Goal: Information Seeking & Learning: Check status

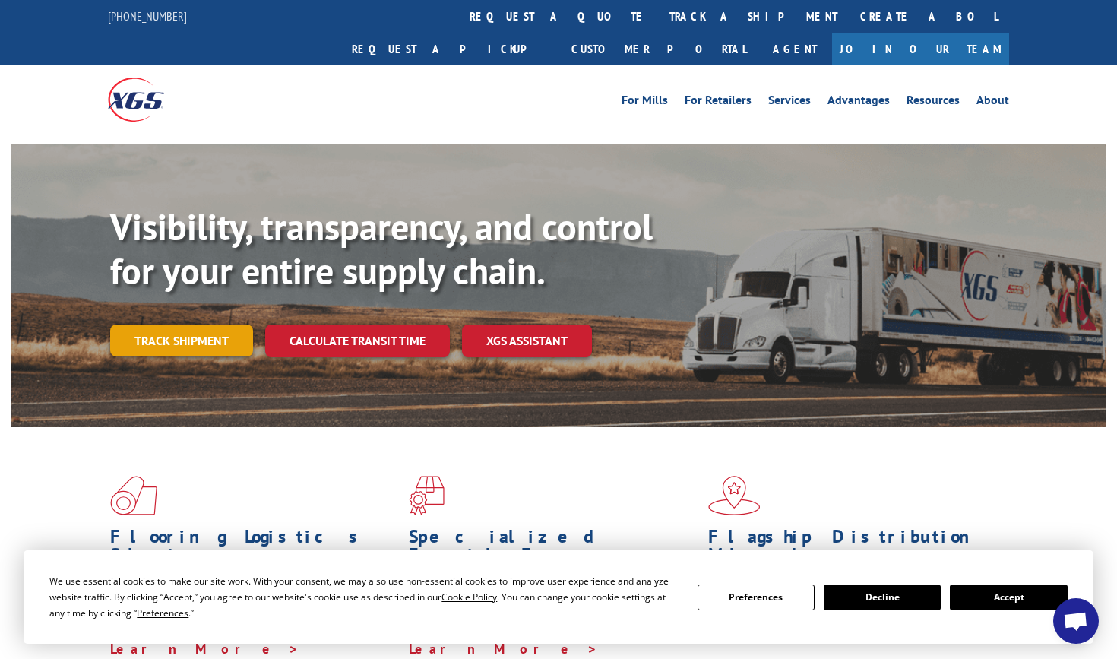
click at [187, 325] on link "Track shipment" at bounding box center [181, 341] width 143 height 32
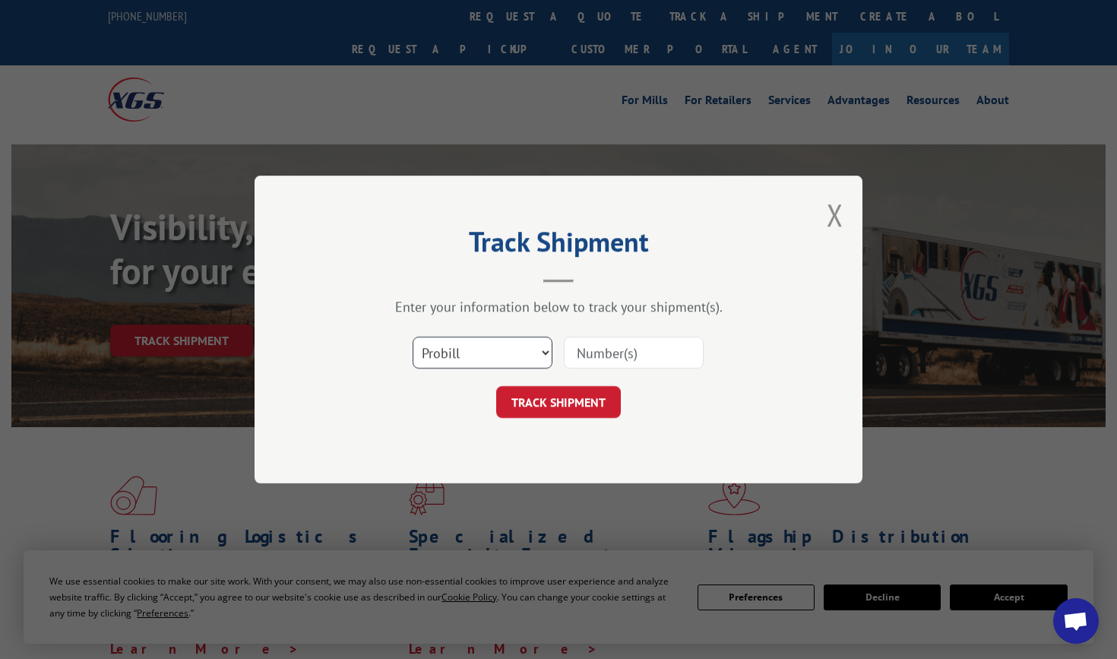
select select "bol"
click at [645, 369] on input at bounding box center [634, 353] width 140 height 32
paste input "7059437"
type input "7059437"
click at [587, 392] on button "TRACK SHIPMENT" at bounding box center [558, 402] width 125 height 32
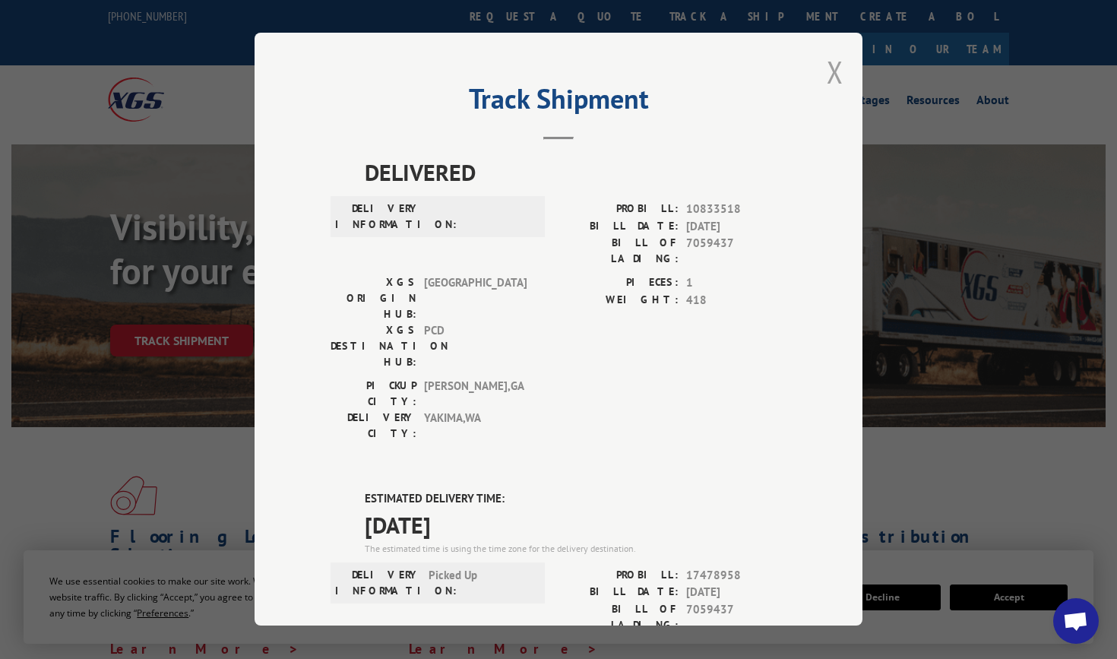
click at [837, 71] on button "Close modal" at bounding box center [835, 72] width 17 height 40
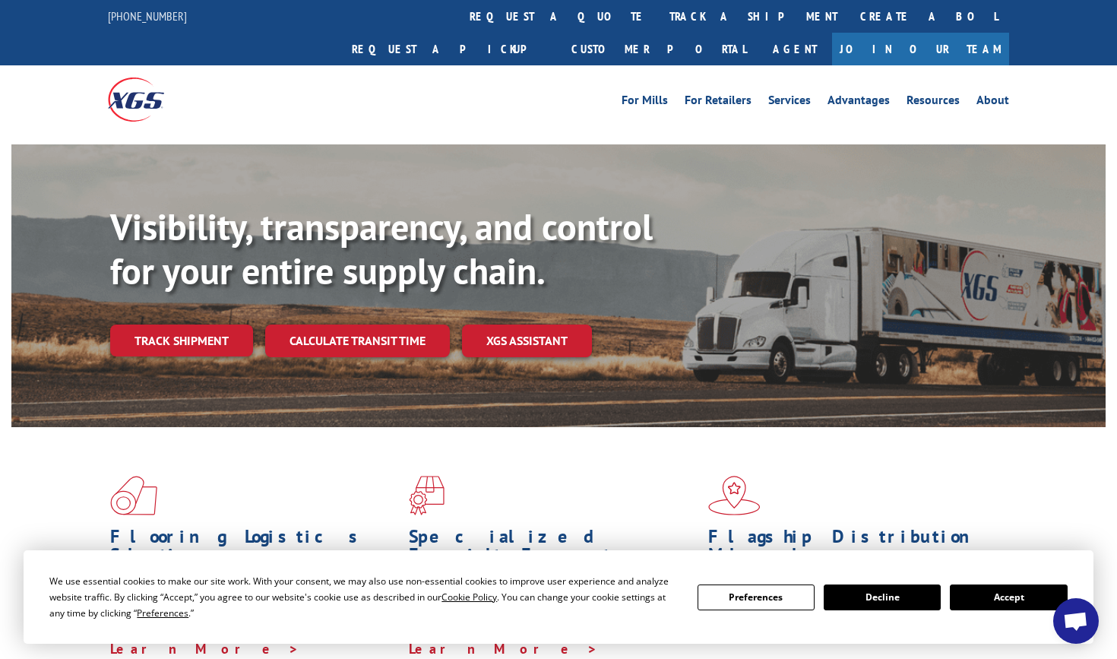
click at [173, 325] on link "Track shipment" at bounding box center [181, 341] width 143 height 32
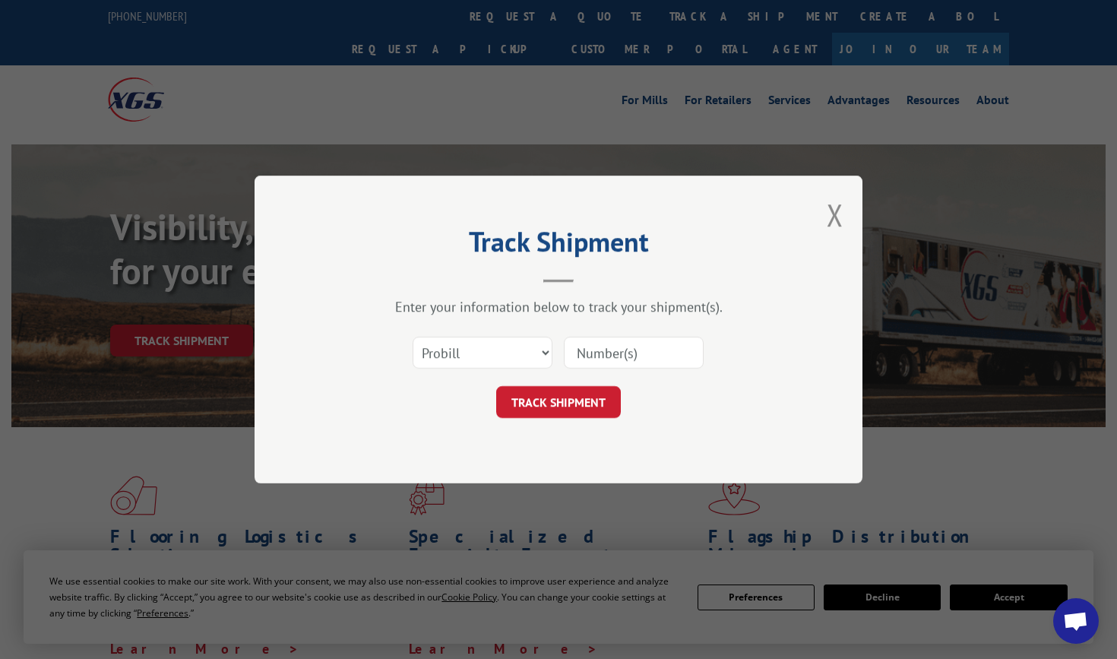
click at [554, 356] on div "Select category... Probill BOL PO" at bounding box center [559, 353] width 456 height 50
select select "bol"
click at [633, 359] on input at bounding box center [634, 353] width 140 height 32
paste input "7060238"
type input "7060238"
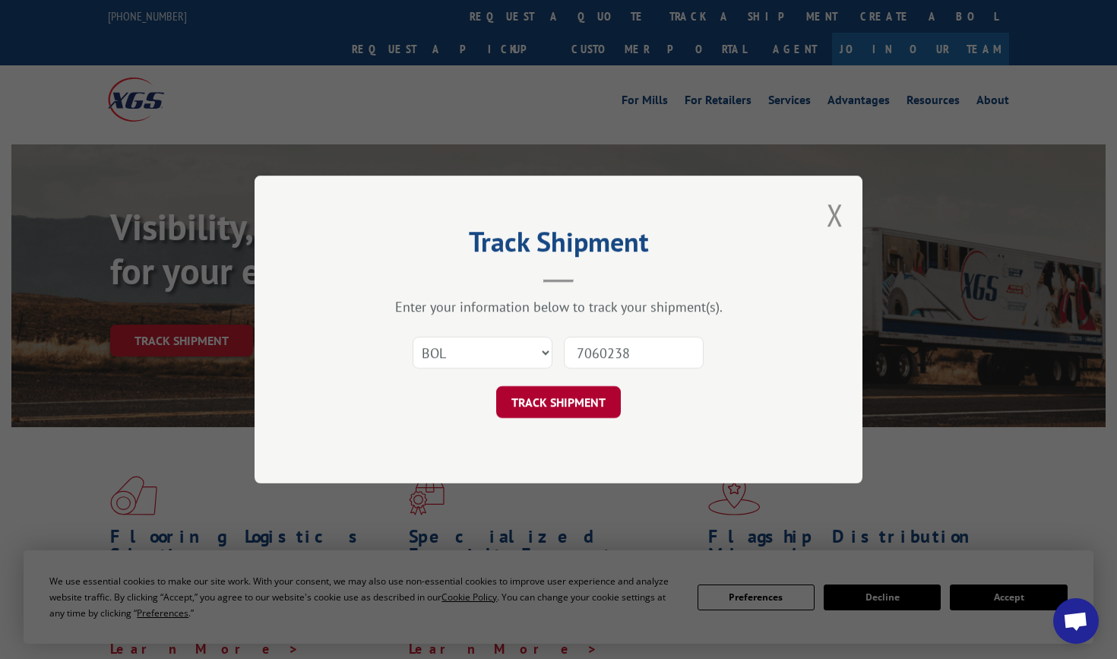
click at [591, 408] on button "TRACK SHIPMENT" at bounding box center [558, 402] width 125 height 32
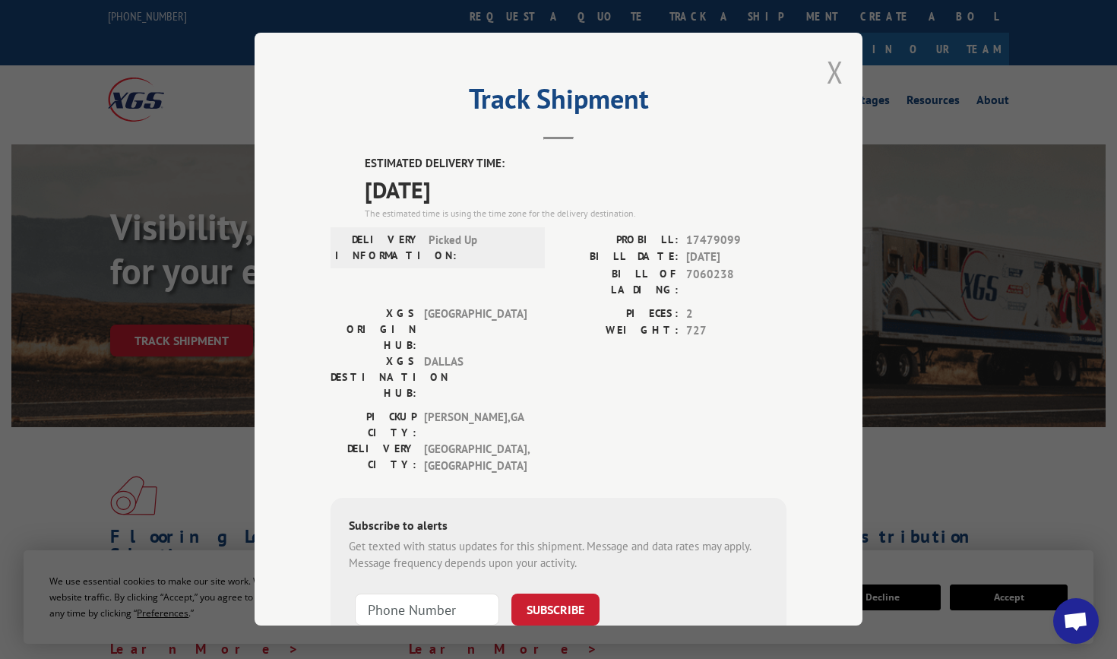
click at [829, 68] on button "Close modal" at bounding box center [835, 72] width 17 height 40
